Goal: Task Accomplishment & Management: Manage account settings

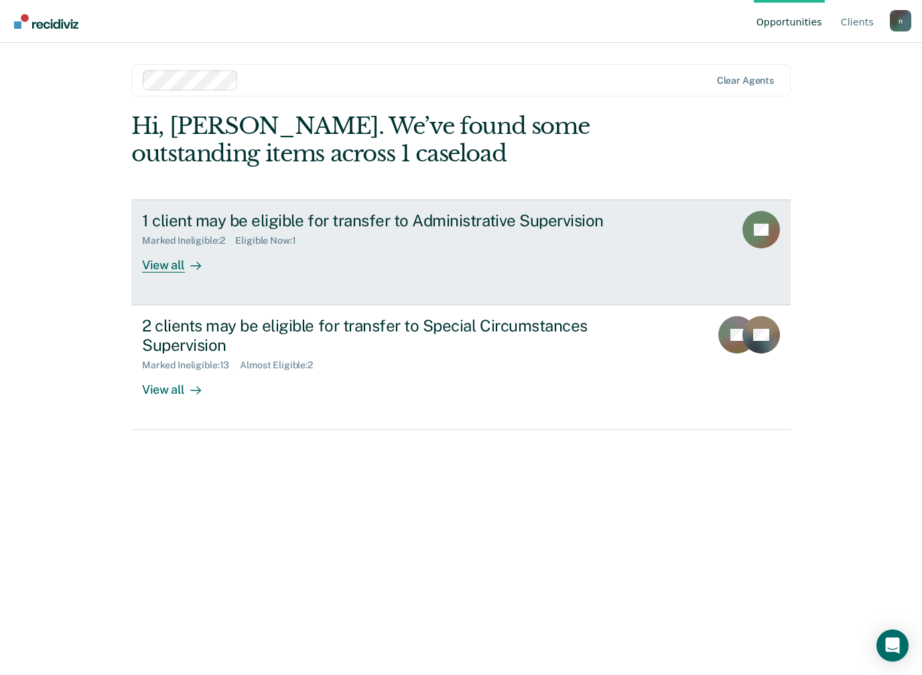
click at [178, 262] on div "View all" at bounding box center [179, 259] width 75 height 26
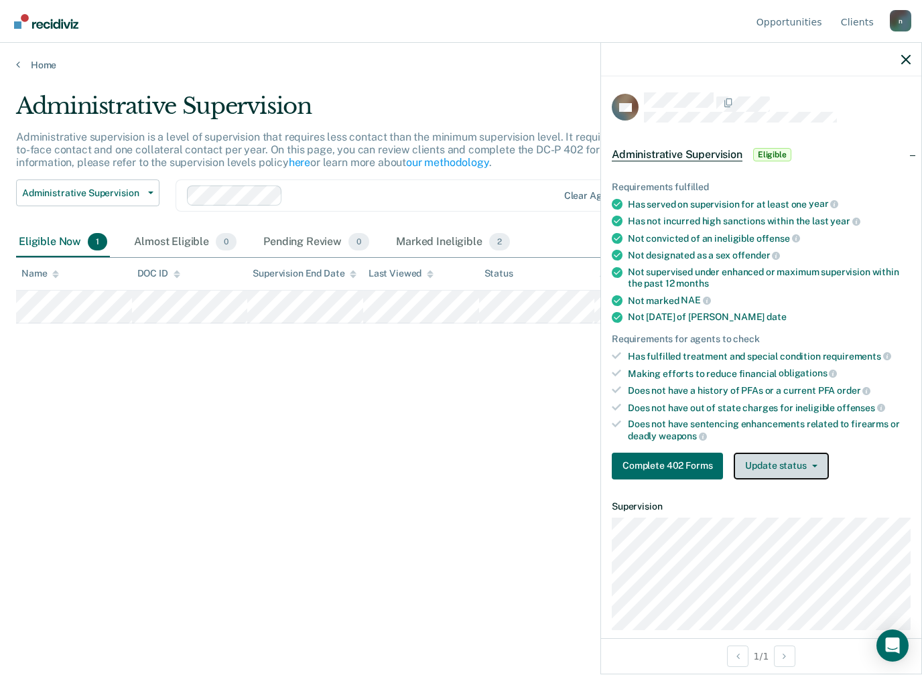
click at [796, 453] on button "Update status" at bounding box center [780, 466] width 94 height 27
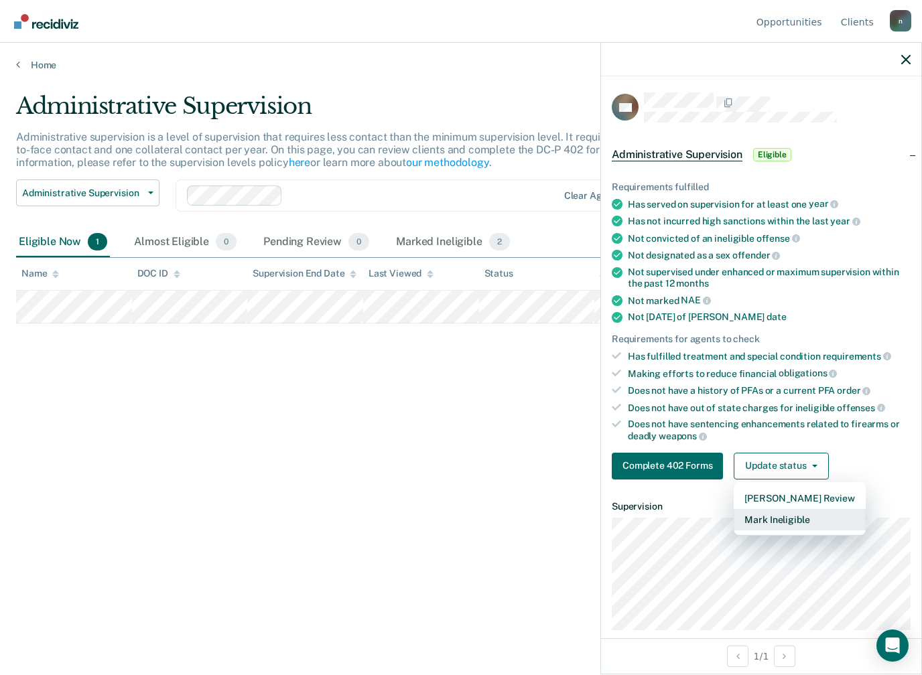
click at [788, 512] on button "Mark Ineligible" at bounding box center [798, 519] width 131 height 21
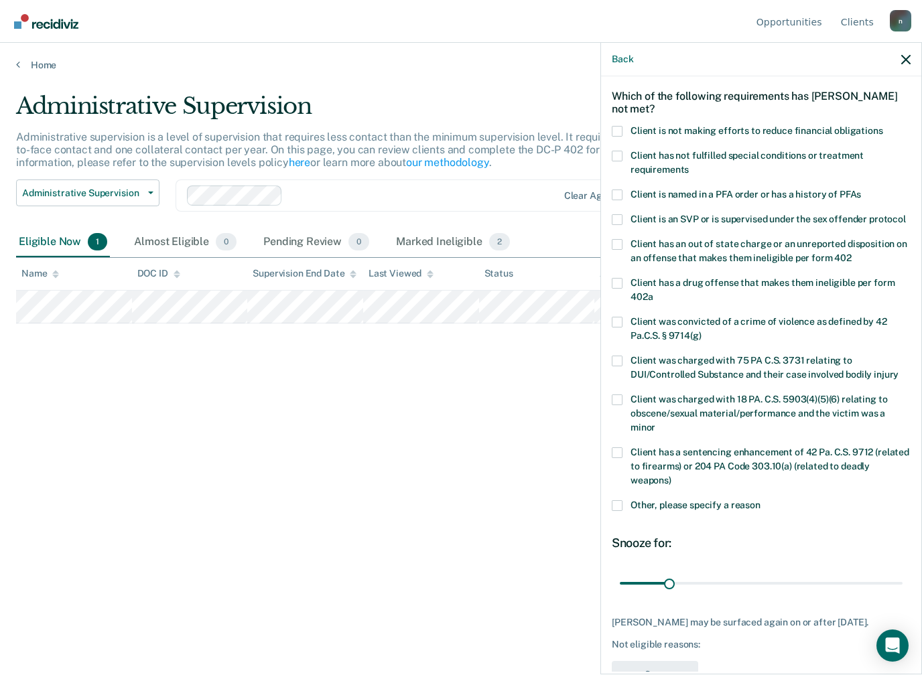
scroll to position [68, 0]
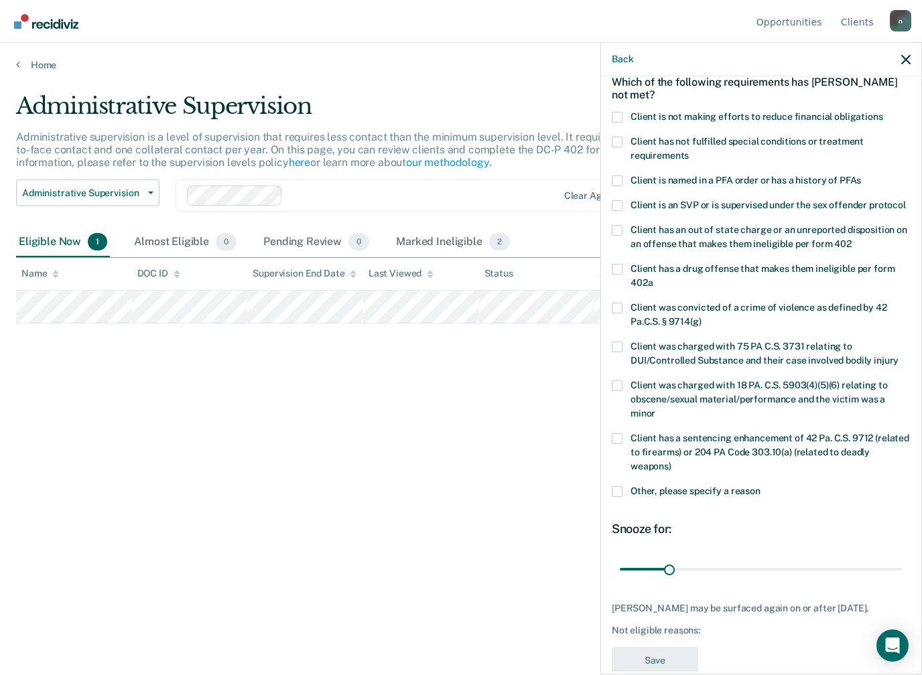
click at [708, 345] on span "Client was charged with 75 PA C.S. 3731 relating to DUI/Controlled Substance an…" at bounding box center [764, 353] width 268 height 25
click at [898, 356] on input "Client was charged with 75 PA C.S. 3731 relating to DUI/Controlled Substance an…" at bounding box center [898, 356] width 0 height 0
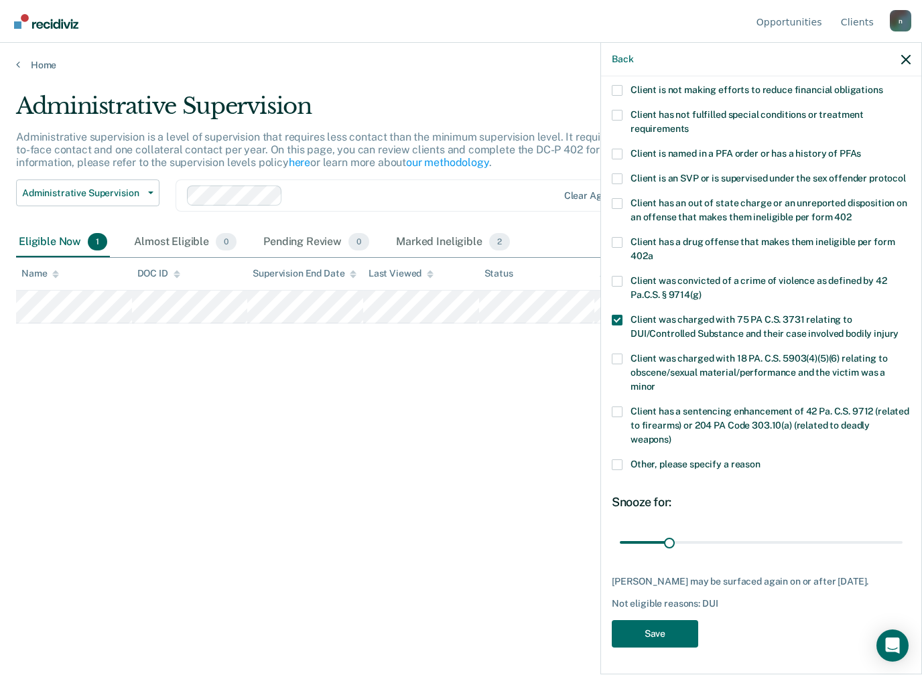
scroll to position [104, 0]
type input "180"
click at [667, 620] on button "Save" at bounding box center [655, 633] width 86 height 27
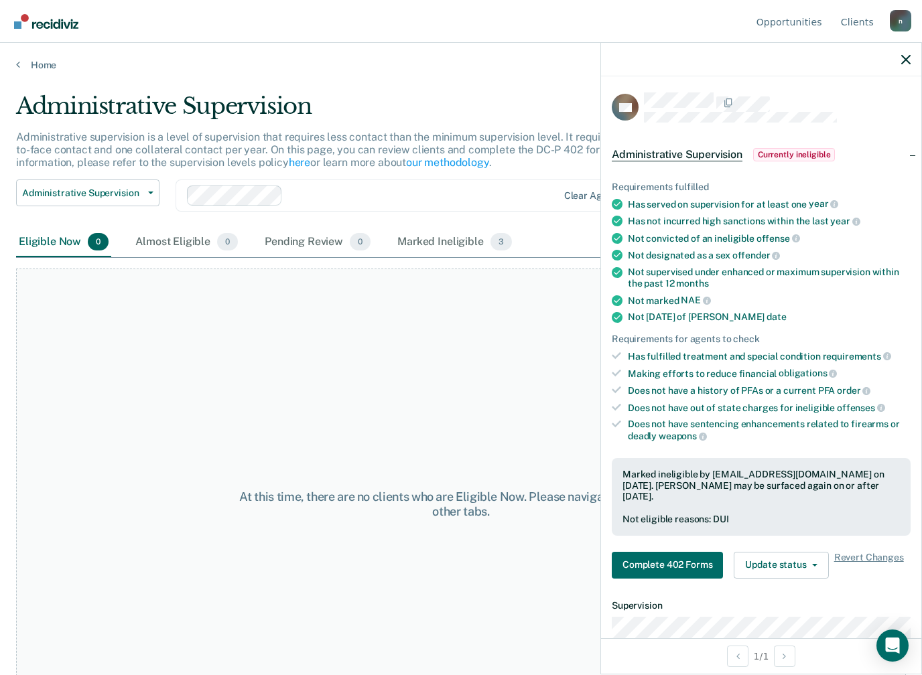
scroll to position [0, 0]
